Goal: Task Accomplishment & Management: Manage account settings

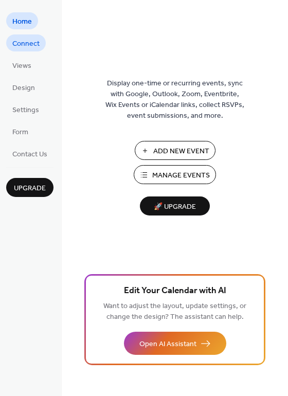
click at [25, 42] on span "Connect" at bounding box center [25, 44] width 27 height 11
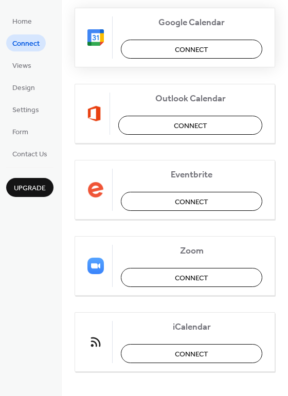
scroll to position [216, 0]
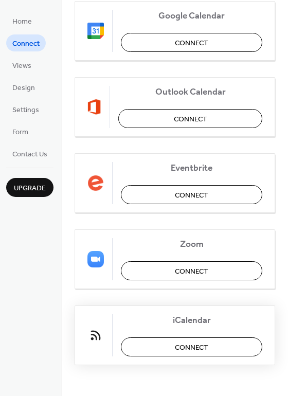
click at [194, 348] on span "Connect" at bounding box center [191, 347] width 33 height 11
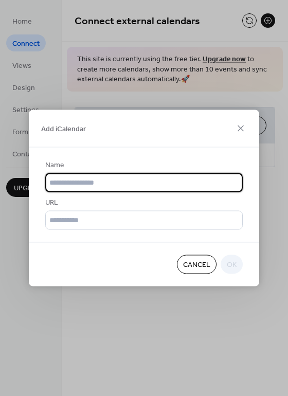
scroll to position [0, 0]
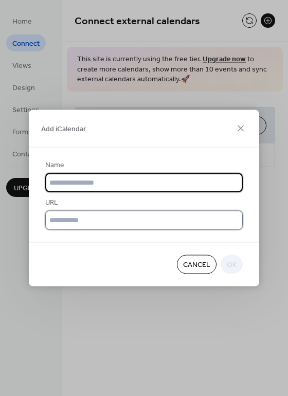
click at [69, 215] on input "text" at bounding box center [144, 220] width 198 height 19
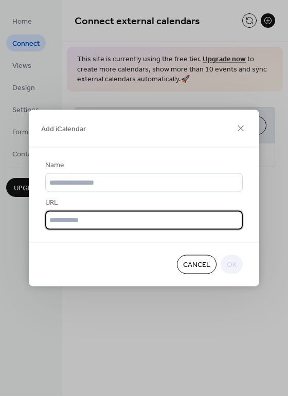
paste input "**********"
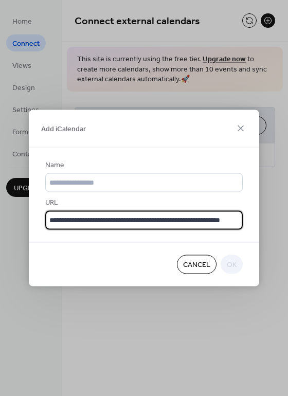
scroll to position [0, 32]
type input "**********"
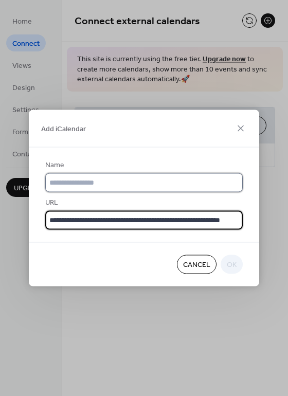
scroll to position [0, 0]
click at [102, 188] on input "text" at bounding box center [144, 182] width 198 height 19
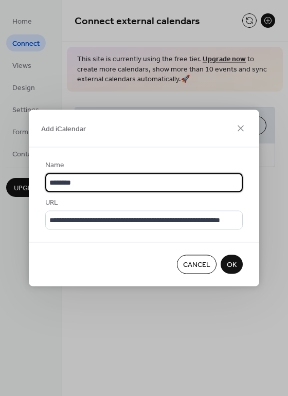
type input "********"
click at [229, 261] on span "OK" at bounding box center [232, 265] width 10 height 11
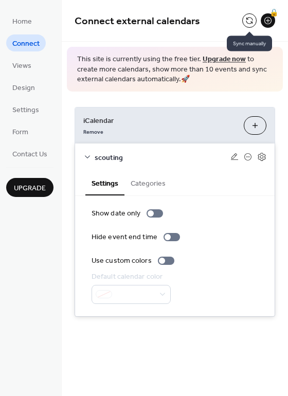
click at [250, 20] on button at bounding box center [249, 20] width 14 height 14
click at [213, 13] on span "Connect external calendars" at bounding box center [159, 21] width 168 height 21
click at [213, 123] on span "iCalendar" at bounding box center [159, 120] width 152 height 11
click at [91, 133] on link "Remove" at bounding box center [93, 131] width 20 height 11
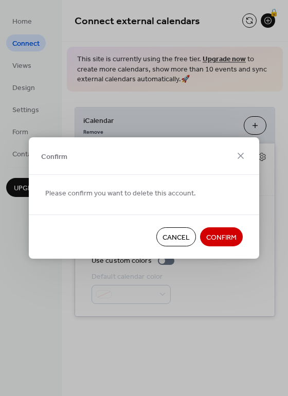
click at [211, 233] on span "Confirm" at bounding box center [221, 237] width 30 height 11
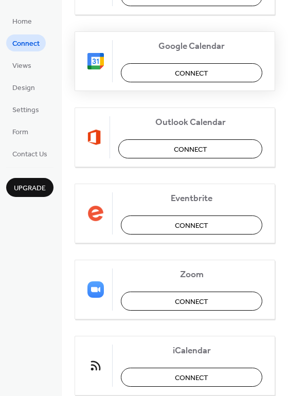
scroll to position [194, 0]
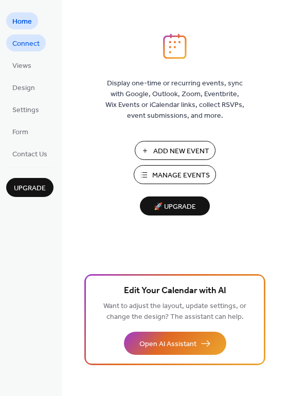
click at [28, 43] on span "Connect" at bounding box center [25, 44] width 27 height 11
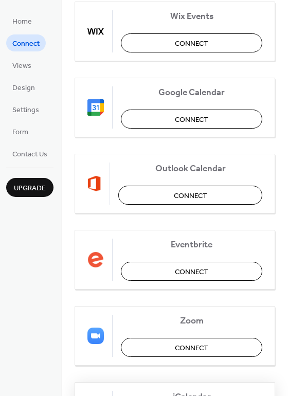
scroll to position [216, 0]
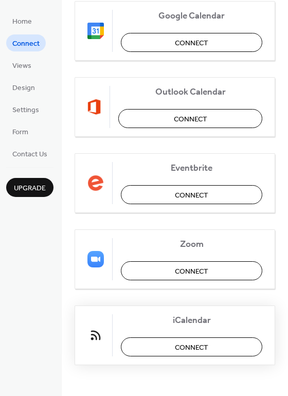
click at [198, 348] on span "Connect" at bounding box center [191, 347] width 33 height 11
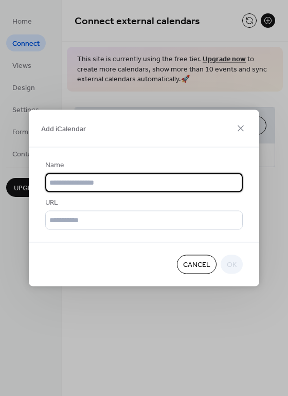
scroll to position [0, 0]
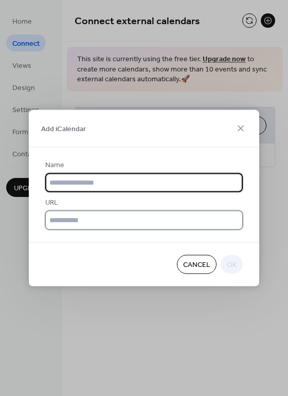
click at [120, 220] on input "text" at bounding box center [144, 220] width 198 height 19
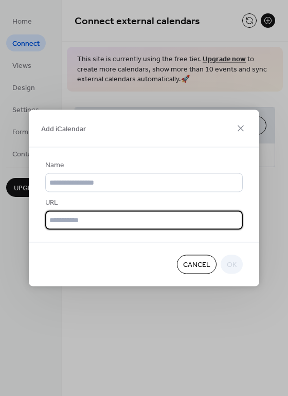
paste input "**********"
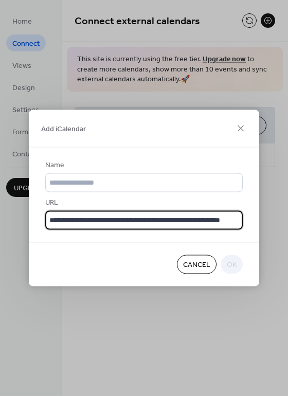
scroll to position [0, 32]
type input "**********"
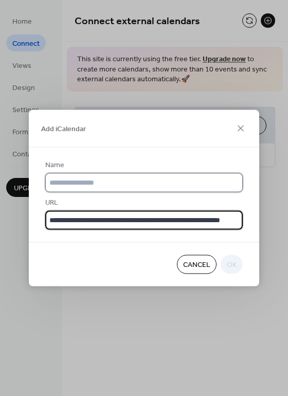
scroll to position [0, 0]
click at [103, 181] on input "text" at bounding box center [144, 182] width 198 height 19
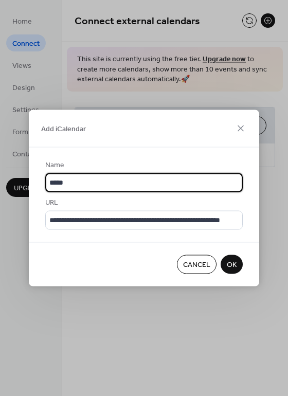
type input "*****"
click at [237, 264] on button "OK" at bounding box center [232, 264] width 22 height 19
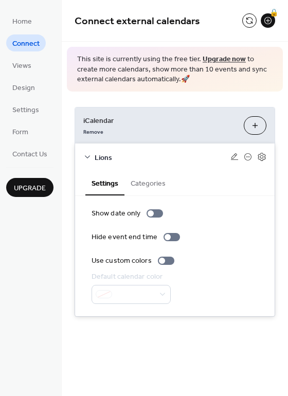
click at [230, 101] on div "iCalendar Remove Add iCalendar Lions Settings Categories Show date only Hide ev…" at bounding box center [175, 212] width 226 height 241
click at [257, 128] on button "Add iCalendar" at bounding box center [255, 125] width 23 height 19
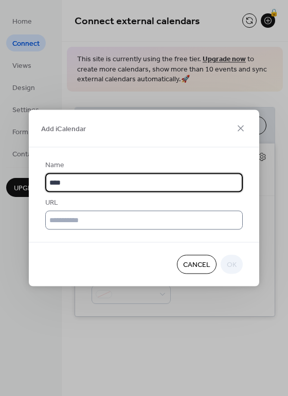
type input "****"
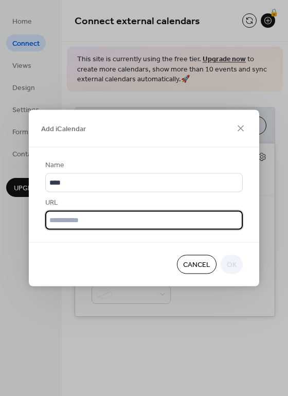
click at [93, 222] on input "text" at bounding box center [144, 220] width 198 height 19
paste input "**********"
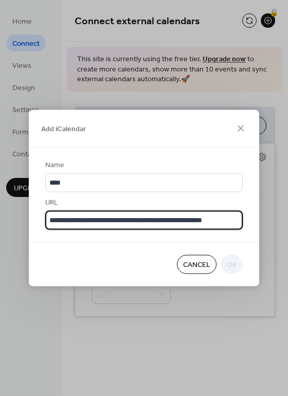
scroll to position [0, 6]
type input "**********"
click at [228, 262] on span "OK" at bounding box center [232, 265] width 10 height 11
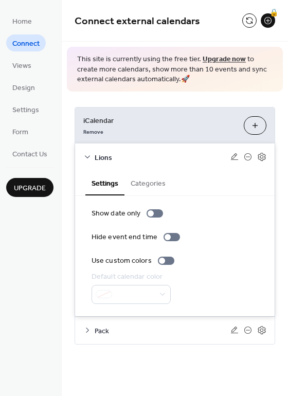
click at [84, 331] on icon at bounding box center [87, 330] width 8 height 8
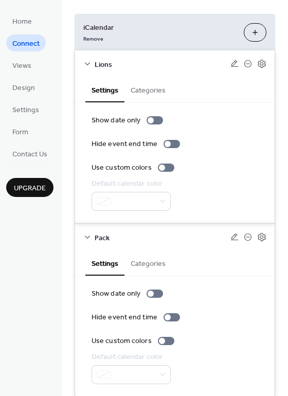
scroll to position [125, 0]
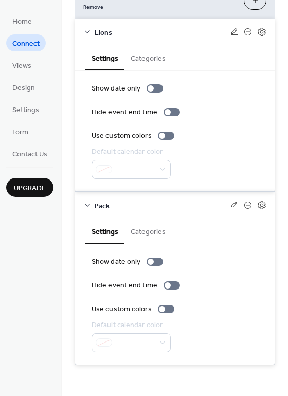
click at [159, 230] on button "Categories" at bounding box center [147, 231] width 47 height 24
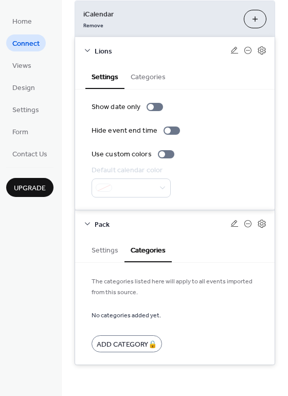
scroll to position [106, 0]
click at [106, 248] on button "Settings" at bounding box center [104, 250] width 39 height 24
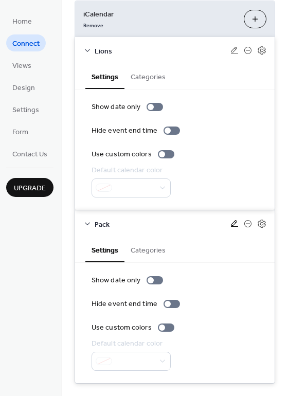
click at [232, 225] on icon at bounding box center [234, 224] width 8 height 8
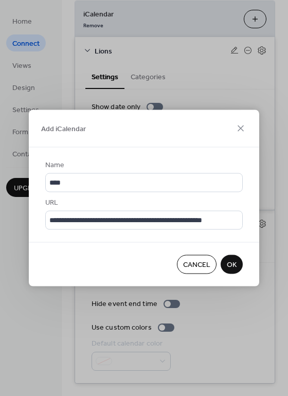
click at [198, 262] on span "Cancel" at bounding box center [196, 265] width 27 height 11
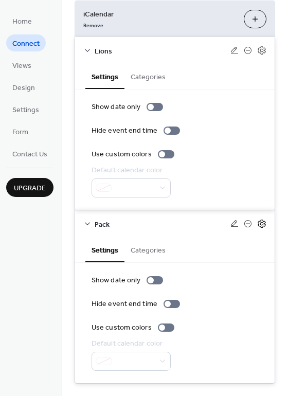
click at [259, 223] on icon at bounding box center [261, 223] width 9 height 9
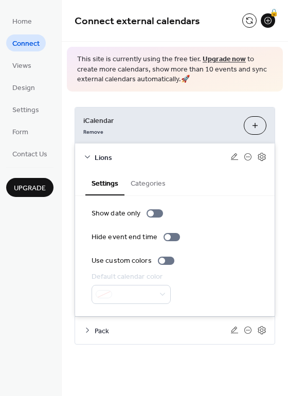
click at [153, 184] on button "Categories" at bounding box center [147, 183] width 47 height 24
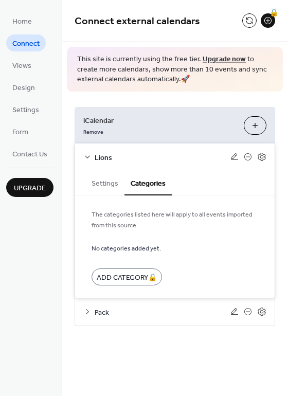
click at [113, 182] on button "Settings" at bounding box center [104, 183] width 39 height 24
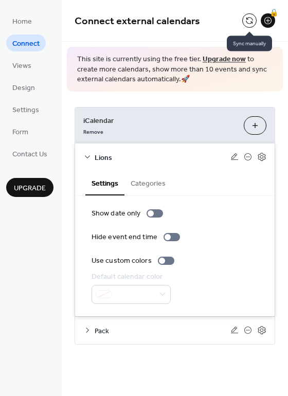
click at [248, 23] on button at bounding box center [249, 20] width 14 height 14
click at [22, 66] on span "Views" at bounding box center [21, 66] width 19 height 11
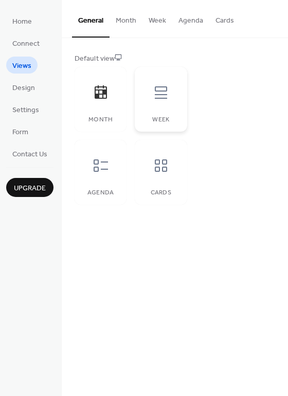
click at [167, 96] on icon at bounding box center [161, 92] width 16 height 16
click at [101, 174] on div at bounding box center [100, 165] width 31 height 31
click at [29, 86] on span "Design" at bounding box center [23, 88] width 23 height 11
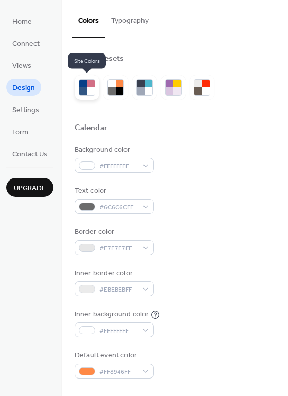
click at [96, 82] on div at bounding box center [87, 87] width 25 height 25
click at [84, 85] on div at bounding box center [83, 84] width 8 height 8
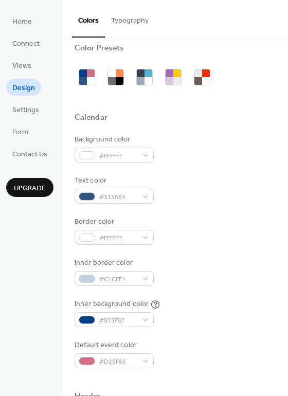
scroll to position [1, 0]
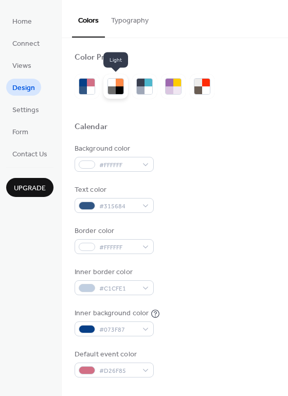
click at [113, 87] on div at bounding box center [112, 90] width 8 height 8
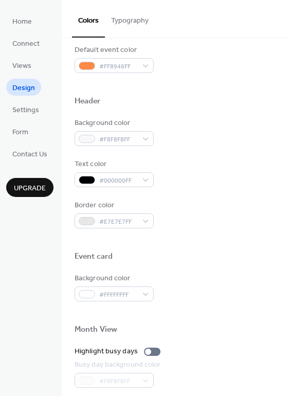
scroll to position [0, 0]
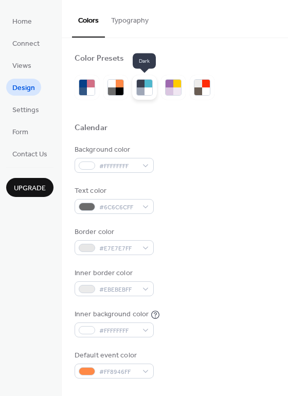
click at [145, 86] on div at bounding box center [149, 84] width 8 height 8
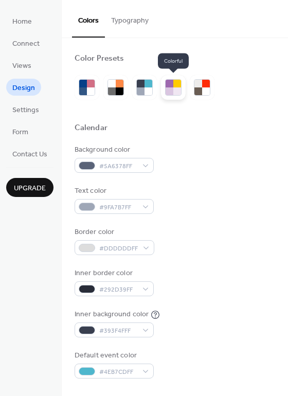
click at [172, 86] on div at bounding box center [170, 84] width 8 height 8
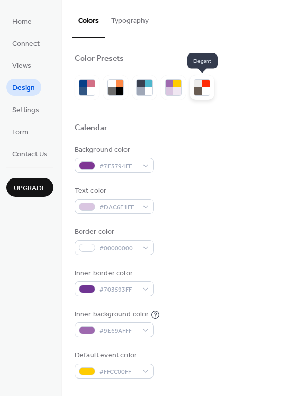
click at [201, 89] on div at bounding box center [198, 91] width 8 height 8
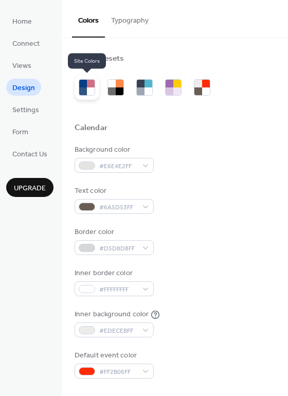
click at [83, 88] on div at bounding box center [83, 91] width 8 height 8
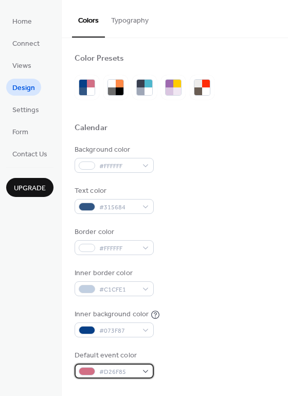
click at [141, 373] on div "#D26F85" at bounding box center [114, 371] width 79 height 15
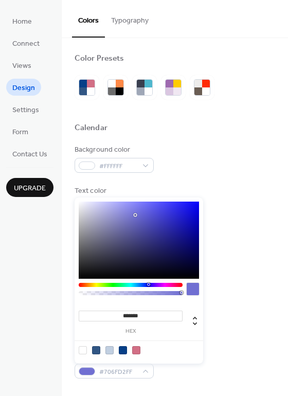
click at [148, 284] on div at bounding box center [131, 285] width 104 height 4
click at [145, 232] on div at bounding box center [139, 240] width 120 height 77
click at [158, 241] on div at bounding box center [139, 240] width 120 height 77
click at [165, 252] on div at bounding box center [139, 240] width 120 height 77
click at [96, 352] on div at bounding box center [96, 350] width 8 height 8
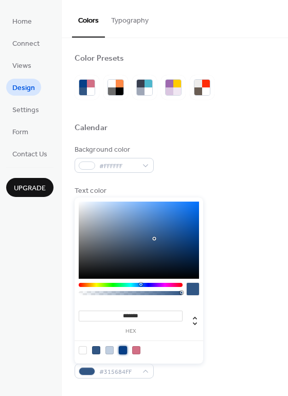
click at [121, 349] on div at bounding box center [123, 350] width 8 height 8
type input "*******"
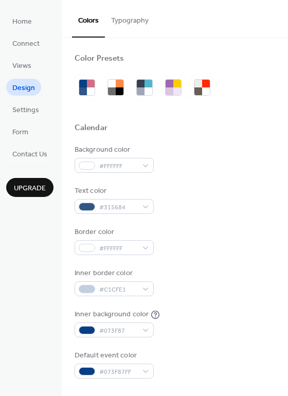
click at [36, 279] on div "Home Connect Views Design Settings Form Contact Us Upgrade" at bounding box center [31, 198] width 62 height 396
click at [24, 108] on span "Settings" at bounding box center [25, 110] width 27 height 11
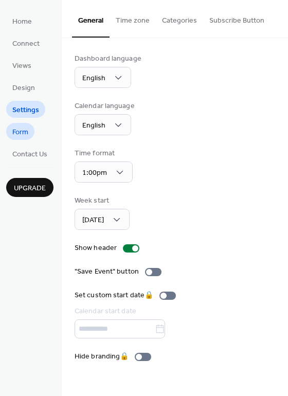
click at [21, 127] on span "Form" at bounding box center [20, 132] width 16 height 11
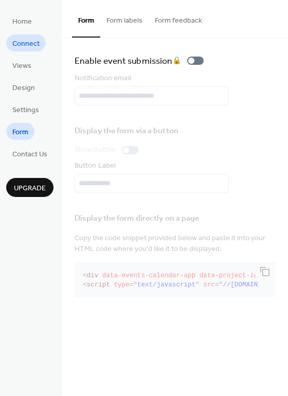
click at [27, 44] on span "Connect" at bounding box center [25, 44] width 27 height 11
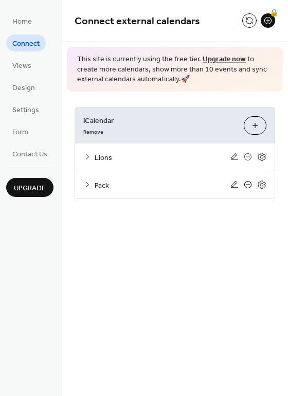
click at [248, 184] on icon at bounding box center [248, 185] width 8 height 8
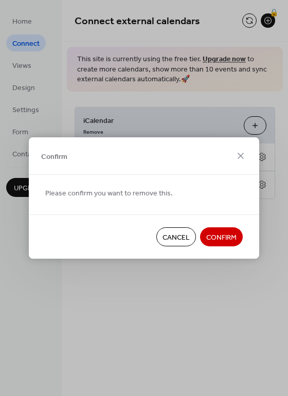
click at [221, 238] on span "Confirm" at bounding box center [221, 237] width 30 height 11
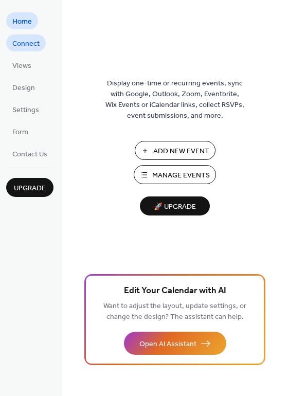
click at [25, 47] on span "Connect" at bounding box center [25, 44] width 27 height 11
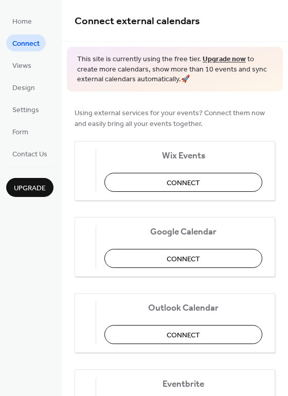
scroll to position [216, 0]
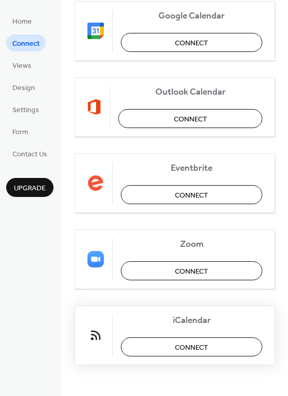
click at [193, 347] on span "Connect" at bounding box center [191, 347] width 33 height 11
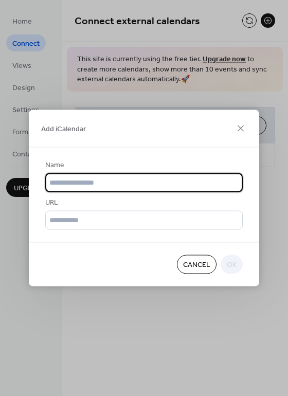
click at [99, 182] on input "text" at bounding box center [144, 182] width 198 height 19
type input "**********"
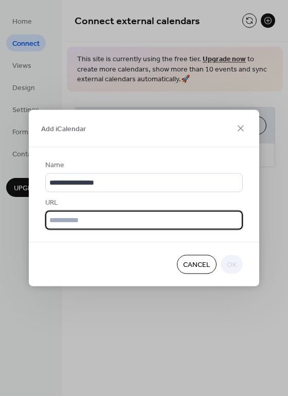
click at [105, 222] on input "text" at bounding box center [144, 220] width 198 height 19
paste input "**********"
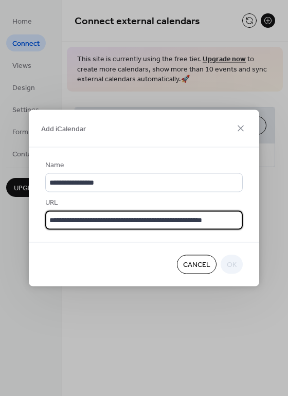
scroll to position [0, 6]
type input "**********"
click at [230, 263] on span "OK" at bounding box center [232, 265] width 10 height 11
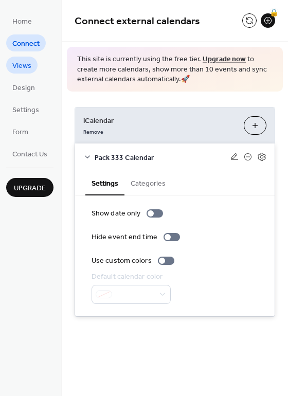
click at [25, 65] on span "Views" at bounding box center [21, 66] width 19 height 11
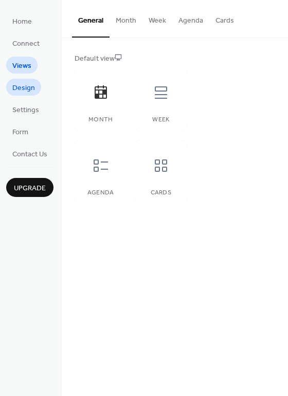
click at [23, 84] on span "Design" at bounding box center [23, 88] width 23 height 11
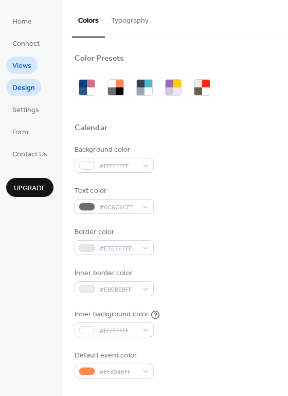
click at [25, 67] on span "Views" at bounding box center [21, 66] width 19 height 11
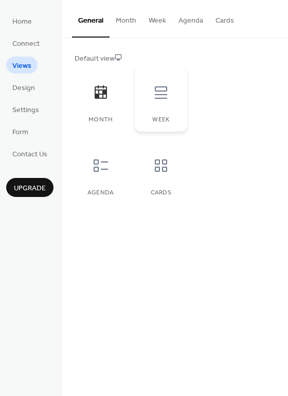
click at [158, 100] on icon at bounding box center [161, 92] width 16 height 16
click at [104, 165] on icon at bounding box center [101, 165] width 16 height 16
click at [150, 20] on button "Week" at bounding box center [157, 18] width 30 height 37
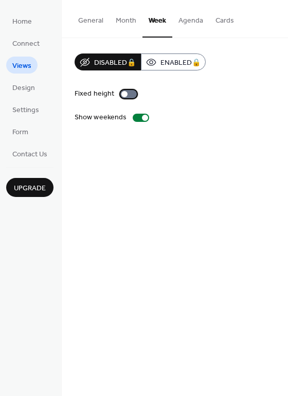
click at [129, 98] on div at bounding box center [128, 94] width 16 height 8
click at [185, 23] on button "Agenda" at bounding box center [190, 18] width 37 height 37
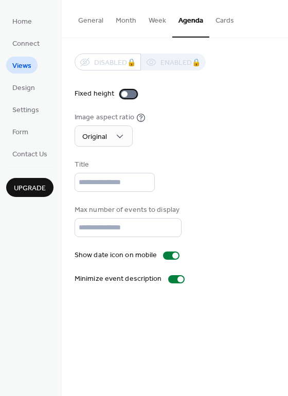
click at [125, 89] on label "Fixed height" at bounding box center [108, 93] width 66 height 11
click at [125, 90] on div at bounding box center [128, 94] width 16 height 8
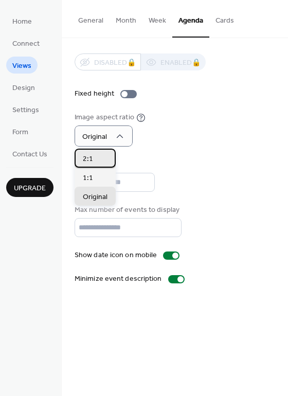
click at [97, 156] on div "2:1" at bounding box center [95, 158] width 41 height 19
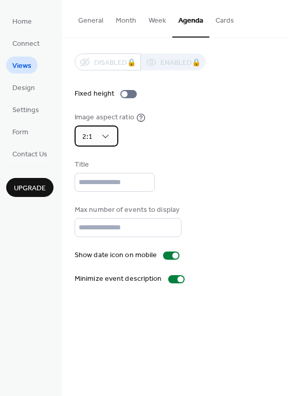
click at [106, 130] on div "2:1" at bounding box center [97, 136] width 44 height 21
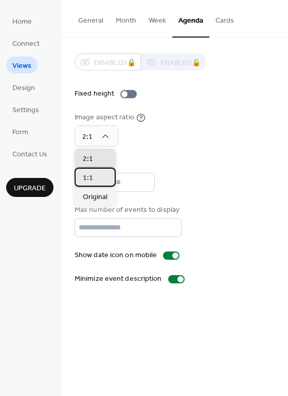
click at [93, 177] on div "1:1" at bounding box center [95, 177] width 41 height 19
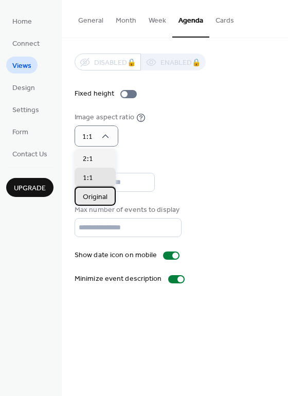
click at [99, 200] on span "Original" at bounding box center [95, 197] width 25 height 11
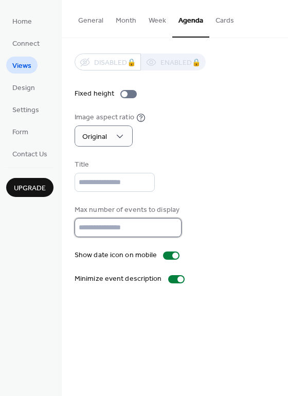
click at [105, 225] on input "**" at bounding box center [128, 227] width 107 height 19
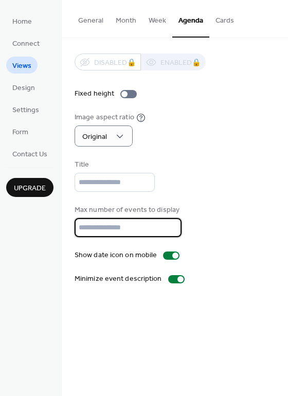
type input "**"
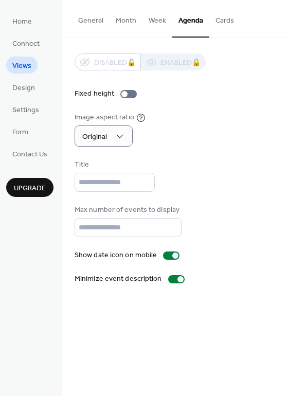
click at [203, 257] on div "Show date icon on mobile" at bounding box center [175, 255] width 201 height 11
click at [14, 88] on span "Design" at bounding box center [23, 88] width 23 height 11
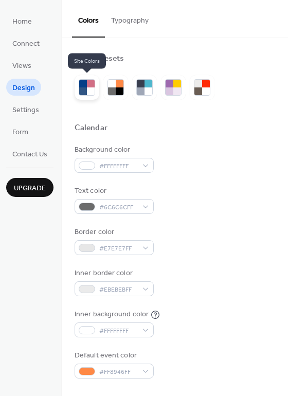
click at [85, 87] on div at bounding box center [83, 91] width 8 height 8
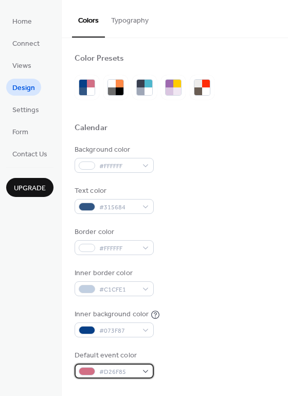
click at [142, 368] on div "#D26F85" at bounding box center [114, 371] width 79 height 15
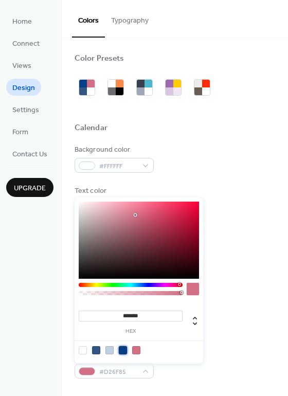
click at [122, 349] on div at bounding box center [123, 350] width 8 height 8
type input "*******"
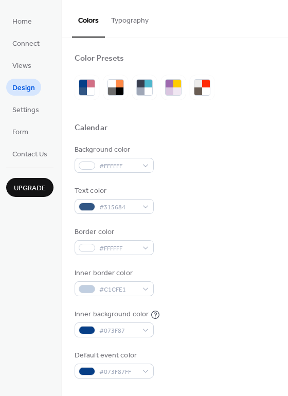
click at [236, 264] on div "Background color #FFFFFF Text color #315684 Border color #FFFFFF Inner border c…" at bounding box center [175, 262] width 201 height 234
click at [21, 68] on span "Views" at bounding box center [21, 66] width 19 height 11
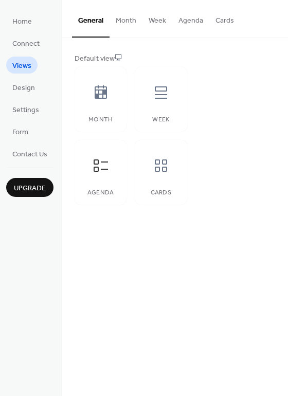
click at [17, 97] on ul "Home Connect Views Design Settings Form Contact Us" at bounding box center [29, 87] width 47 height 150
click at [22, 89] on span "Design" at bounding box center [23, 88] width 23 height 11
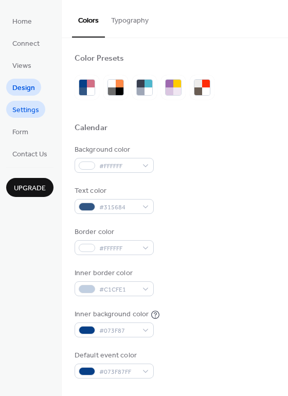
click at [23, 105] on span "Settings" at bounding box center [25, 110] width 27 height 11
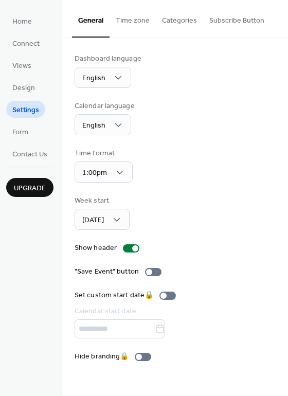
click at [139, 17] on button "Time zone" at bounding box center [133, 18] width 46 height 37
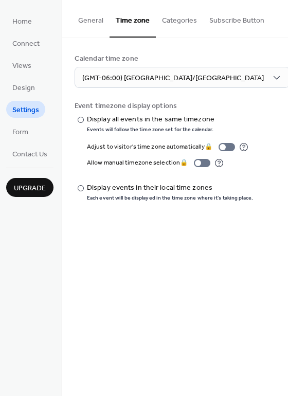
click at [173, 17] on button "Categories" at bounding box center [179, 18] width 47 height 37
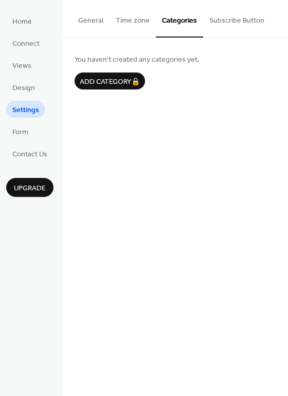
click at [223, 19] on button "Subscribe Button" at bounding box center [236, 18] width 67 height 37
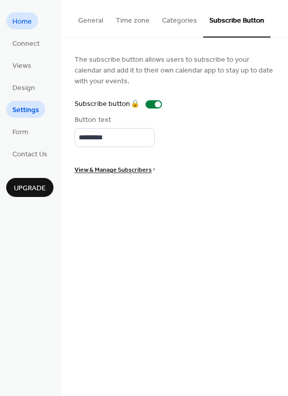
click at [28, 25] on span "Home" at bounding box center [22, 21] width 20 height 11
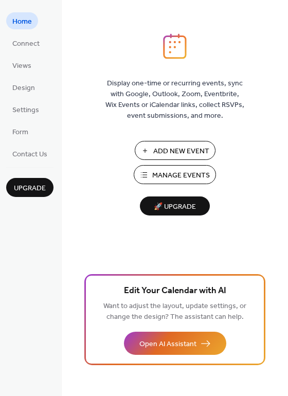
click at [164, 173] on span "Manage Events" at bounding box center [181, 175] width 58 height 11
click at [183, 146] on span "Add New Event" at bounding box center [181, 151] width 56 height 11
click at [38, 45] on span "Connect" at bounding box center [25, 44] width 27 height 11
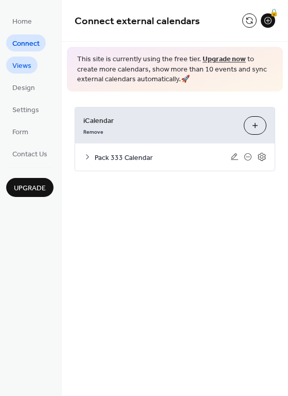
click at [25, 64] on span "Views" at bounding box center [21, 66] width 19 height 11
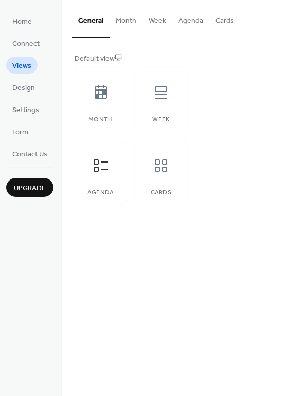
click at [191, 21] on button "Agenda" at bounding box center [190, 18] width 37 height 37
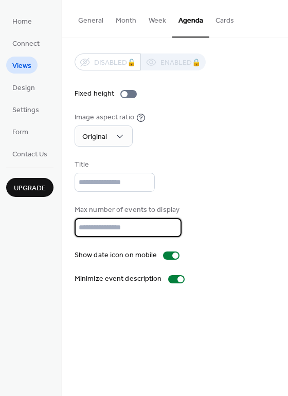
drag, startPoint x: 97, startPoint y: 224, endPoint x: 78, endPoint y: 224, distance: 19.6
click at [78, 224] on input "**" at bounding box center [128, 227] width 107 height 19
type input "*"
click at [225, 203] on div "Disabled 🔒 Enabled 🔒 Fixed height Image aspect ratio Original Title Max number …" at bounding box center [175, 168] width 201 height 231
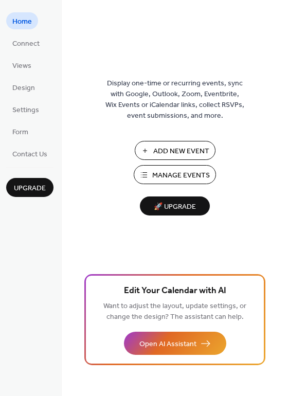
click at [24, 23] on span "Home" at bounding box center [22, 21] width 20 height 11
click at [22, 34] on link "Connect" at bounding box center [26, 42] width 40 height 17
click at [21, 43] on span "Connect" at bounding box center [25, 44] width 27 height 11
click at [23, 23] on span "Home" at bounding box center [22, 21] width 20 height 11
click at [24, 41] on span "Connect" at bounding box center [25, 44] width 27 height 11
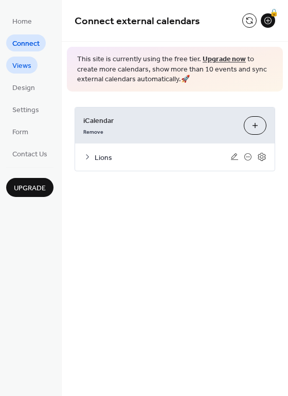
click at [21, 64] on span "Views" at bounding box center [21, 66] width 19 height 11
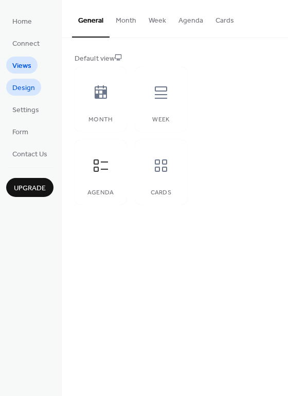
click at [24, 91] on span "Design" at bounding box center [23, 88] width 23 height 11
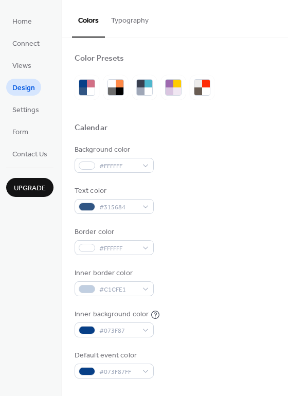
click at [21, 118] on ul "Home Connect Views Design Settings Form Contact Us" at bounding box center [29, 87] width 47 height 150
click at [29, 113] on span "Settings" at bounding box center [25, 110] width 27 height 11
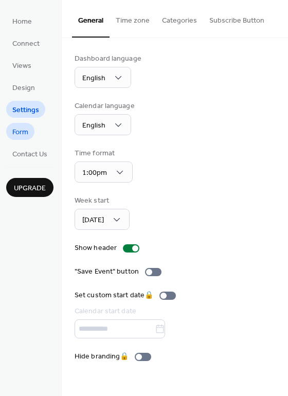
click at [23, 129] on span "Form" at bounding box center [20, 132] width 16 height 11
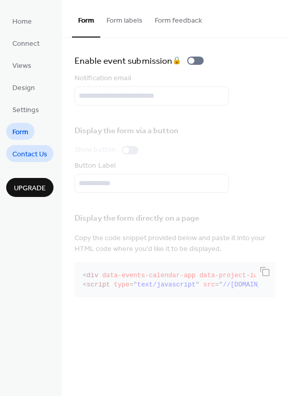
click at [22, 145] on link "Contact Us" at bounding box center [29, 153] width 47 height 17
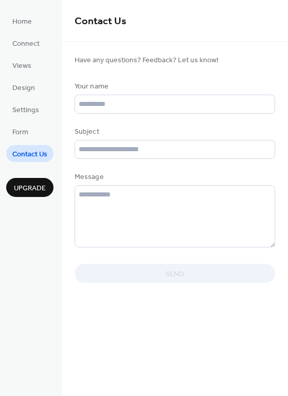
click at [27, 185] on span "Upgrade" at bounding box center [30, 188] width 32 height 11
